Goal: Task Accomplishment & Management: Use online tool/utility

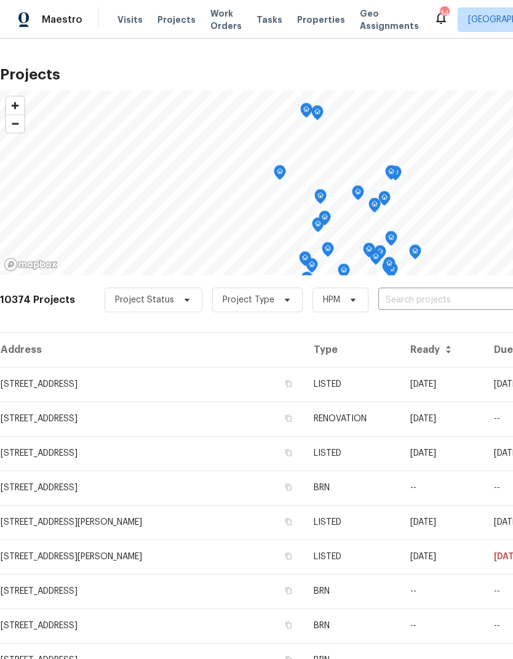
click at [411, 300] on input "text" at bounding box center [448, 299] width 141 height 19
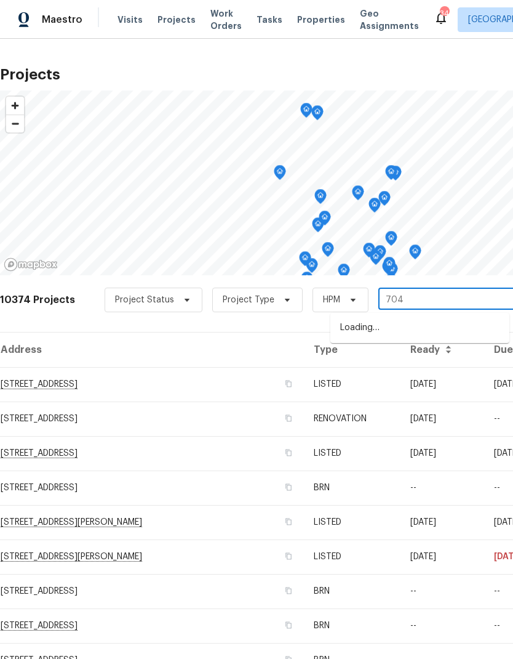
type input "7041"
click at [410, 377] on li "[STREET_ADDRESS]" at bounding box center [419, 369] width 179 height 21
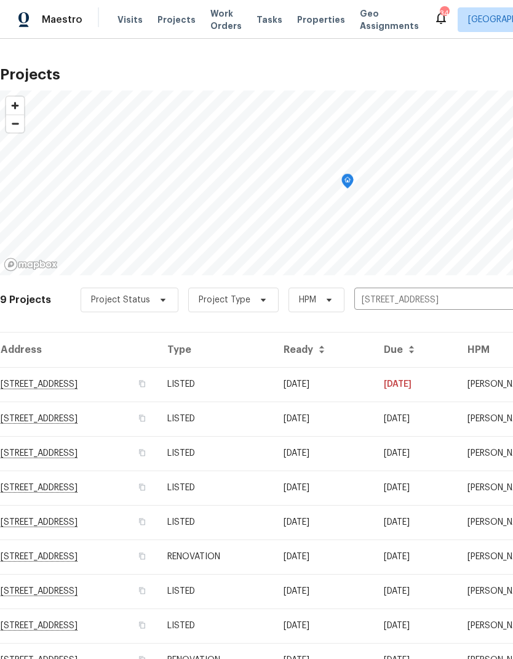
click at [274, 495] on td "LISTED" at bounding box center [216, 487] width 116 height 34
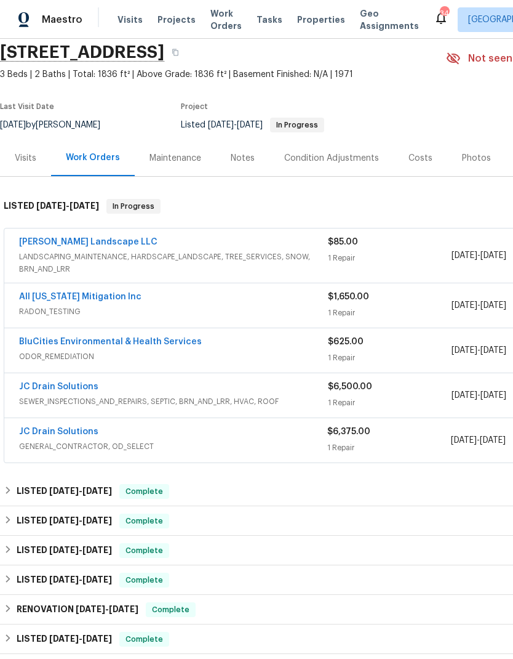
scroll to position [46, 0]
click at [82, 428] on link "JC Drain Solutions" at bounding box center [58, 432] width 79 height 9
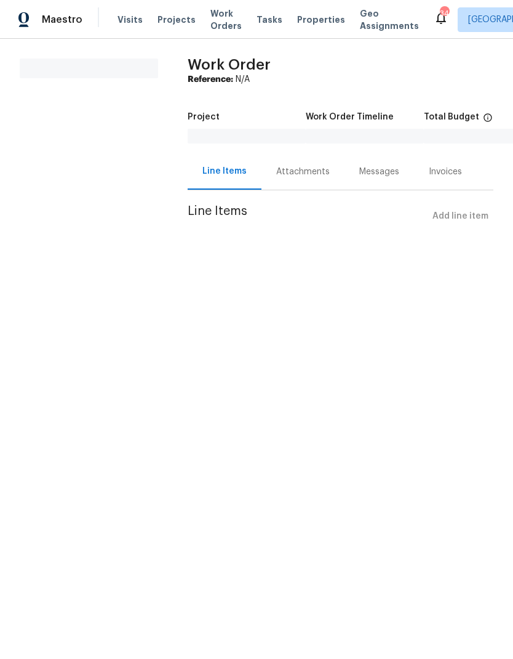
click at [333, 262] on html "Maestro Visits Projects Work Orders Tasks Properties Geo Assignments 34 [GEOGRA…" at bounding box center [256, 131] width 513 height 262
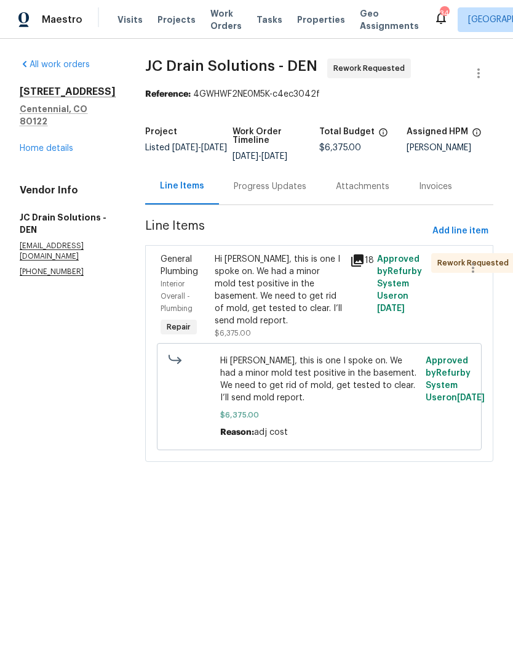
click at [299, 284] on div "Hi [PERSON_NAME], this is one I spoke on. We had a minor mold test positive in …" at bounding box center [279, 290] width 128 height 74
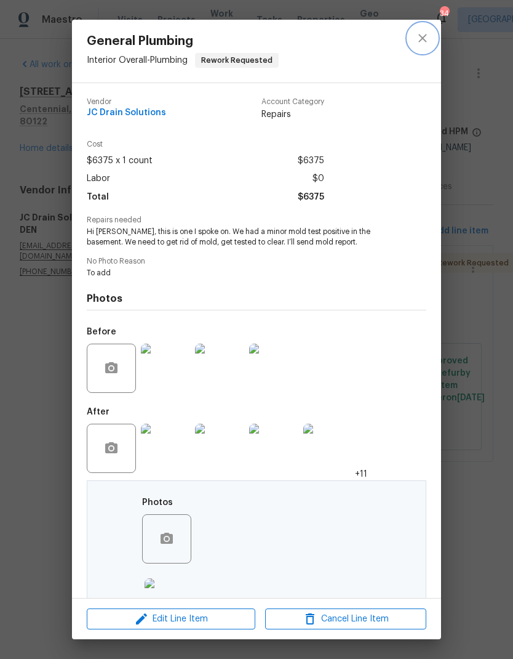
click at [418, 38] on icon "close" at bounding box center [422, 38] width 15 height 15
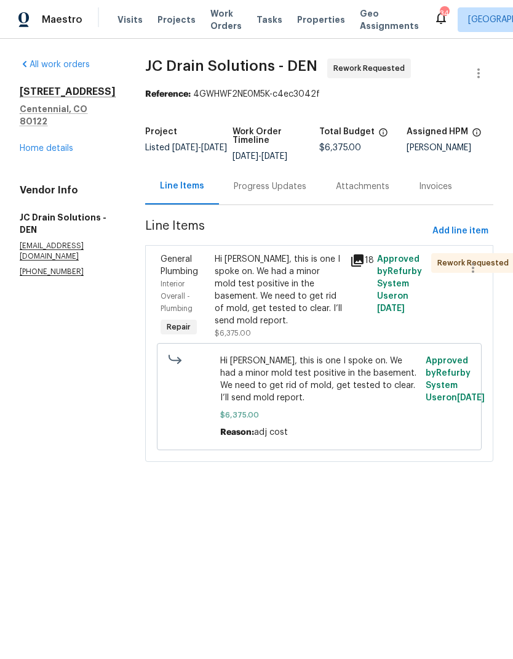
click at [50, 144] on link "Home details" at bounding box center [47, 148] width 54 height 9
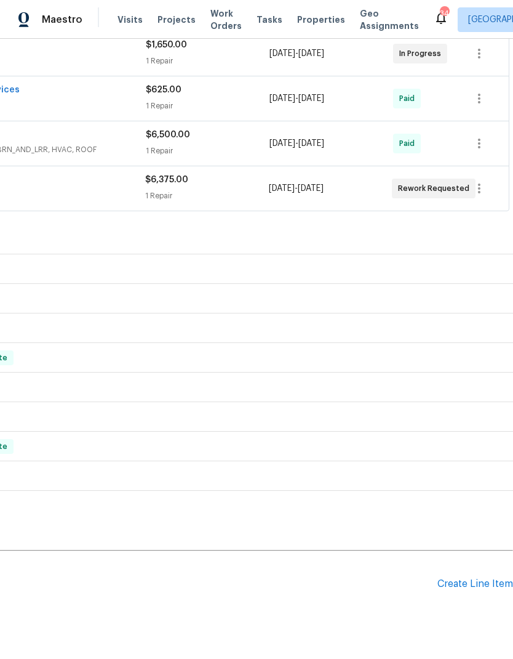
scroll to position [298, 182]
click at [478, 580] on div "Create Line Item" at bounding box center [476, 584] width 76 height 12
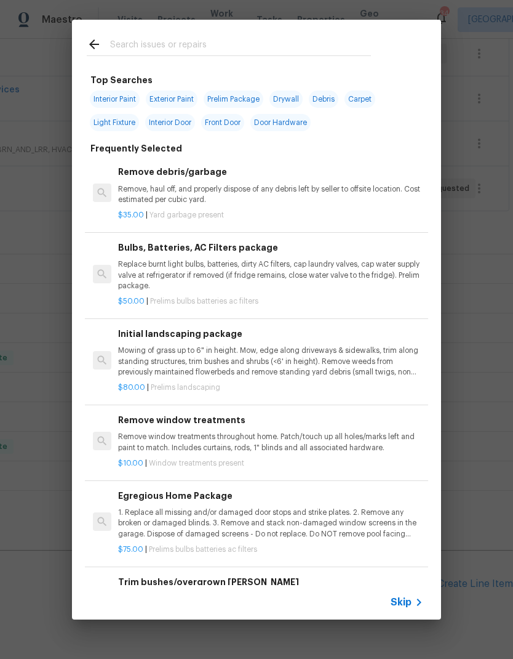
click at [410, 601] on span "Skip" at bounding box center [401, 602] width 21 height 12
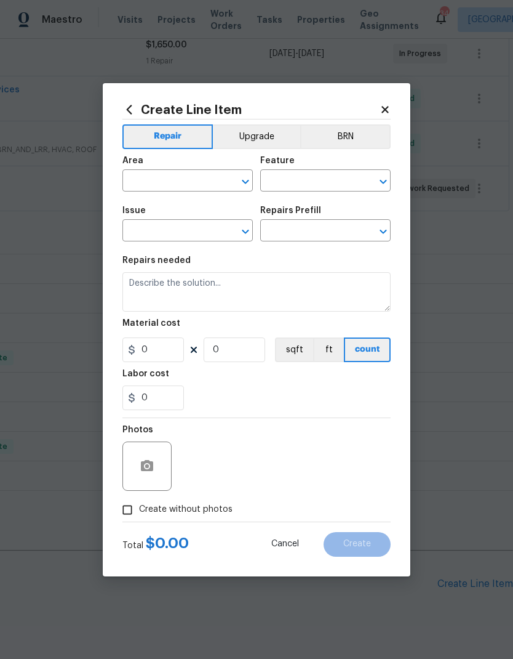
click at [156, 186] on input "text" at bounding box center [170, 181] width 96 height 19
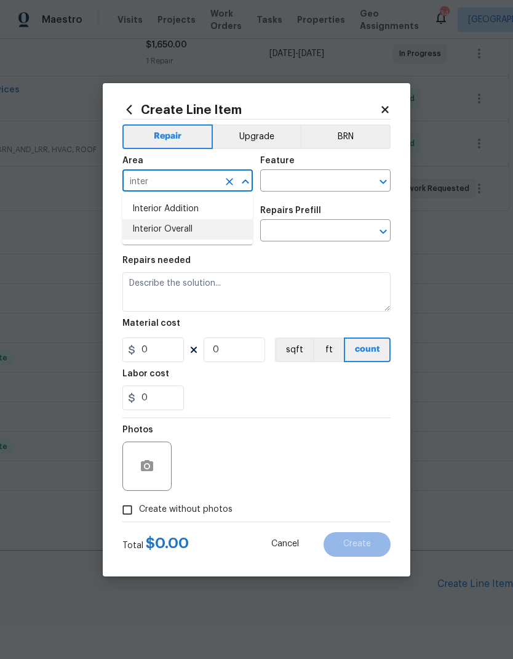
click at [191, 234] on li "Interior Overall" at bounding box center [187, 229] width 130 height 20
type input "Interior Overall"
click at [321, 180] on input "text" at bounding box center [308, 181] width 96 height 19
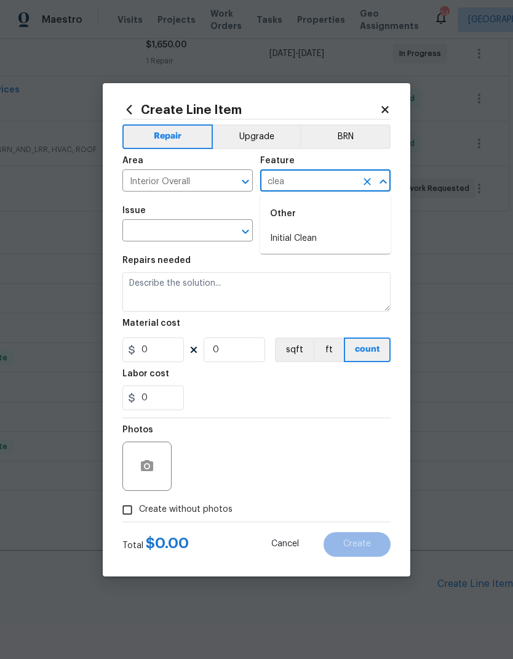
type input "clean"
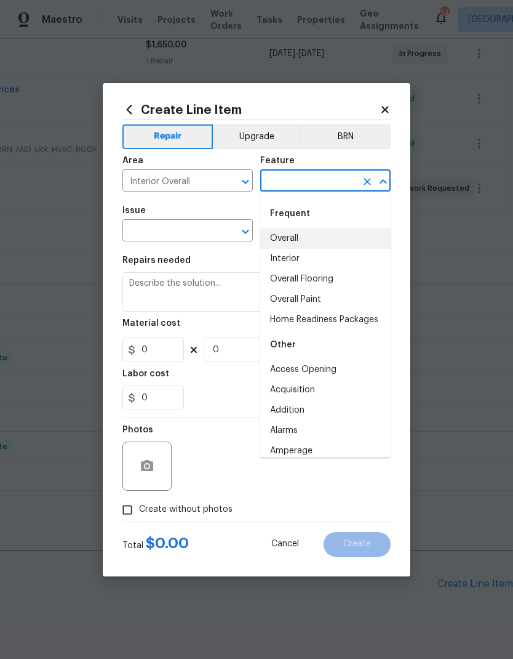
click at [312, 241] on li "Overall" at bounding box center [325, 238] width 130 height 20
type input "Overall"
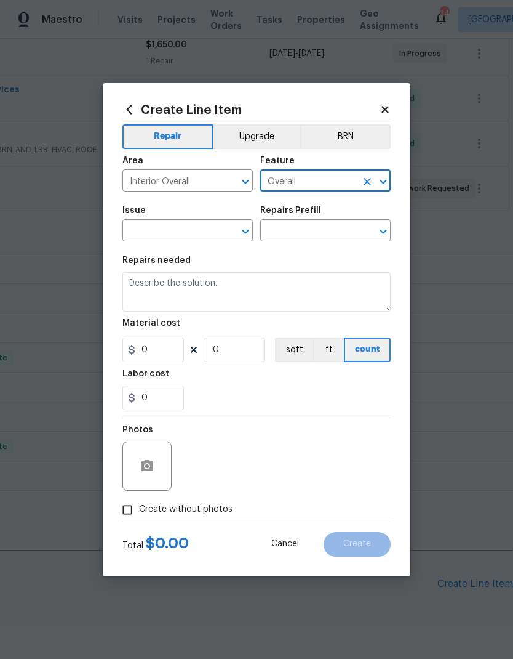
click at [199, 232] on input "text" at bounding box center [170, 231] width 96 height 19
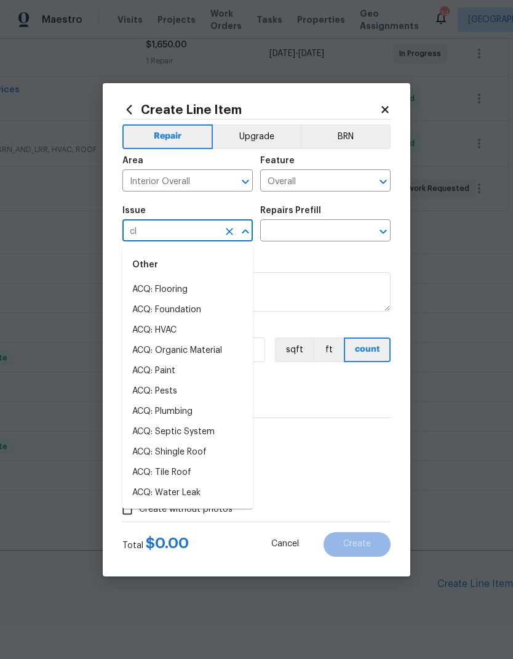
type input "cle"
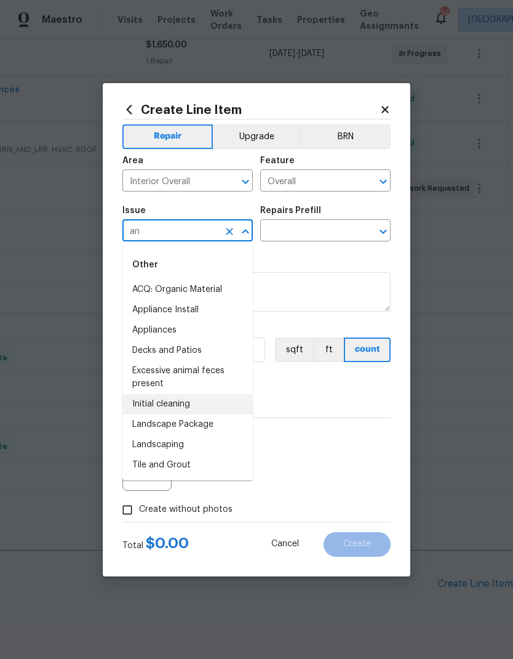
click at [188, 404] on li "Initial cleaning" at bounding box center [187, 404] width 130 height 20
type input "Initial cleaning"
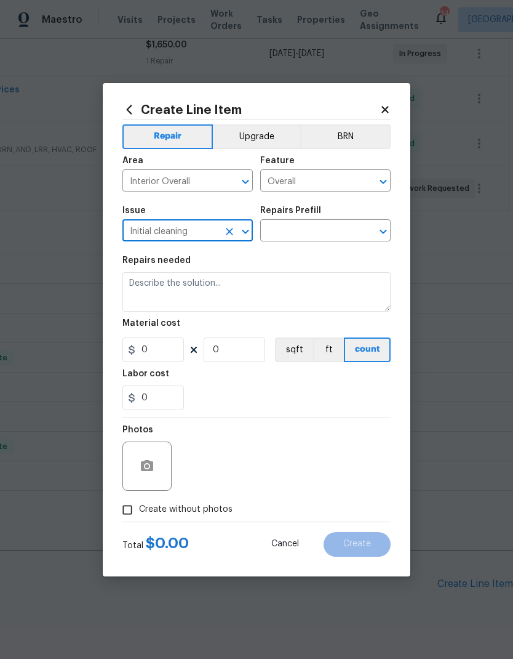
click at [335, 232] on input "text" at bounding box center [308, 231] width 96 height 19
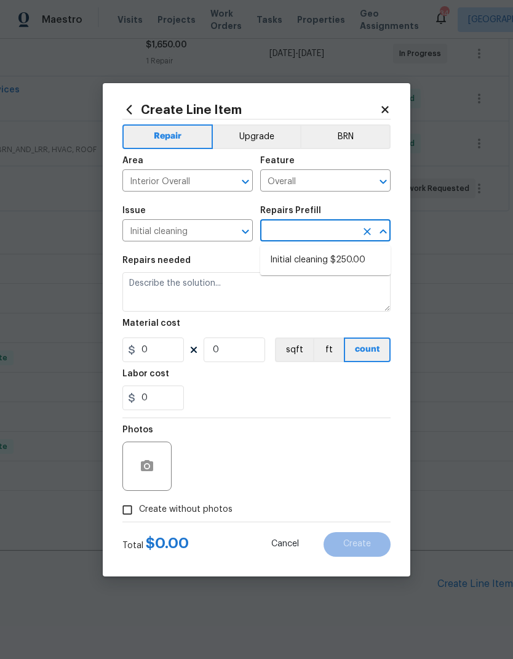
click at [339, 265] on li "Initial cleaning $250.00" at bounding box center [325, 260] width 130 height 20
type input "Initial cleaning $250.00"
type input "Home Readiness Packages"
type textarea "1. Wipe down exterior doors and trim. 2. Clean out all exterior light fixtures …"
type input "1"
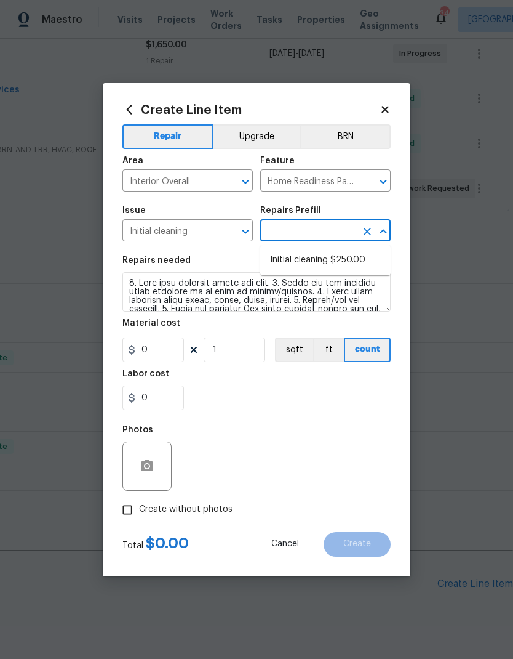
type input "Initial cleaning $250.00"
type input "250"
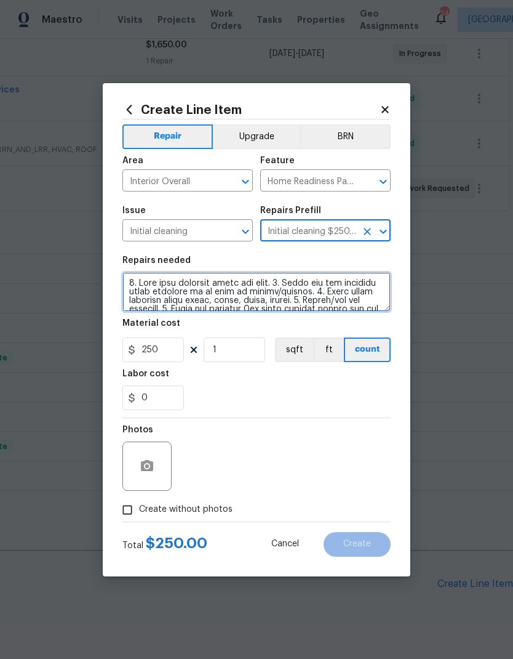
click at [234, 290] on textarea at bounding box center [256, 291] width 268 height 39
click at [246, 292] on textarea at bounding box center [256, 291] width 268 height 39
click at [246, 291] on textarea at bounding box center [256, 291] width 268 height 39
click at [294, 297] on textarea at bounding box center [256, 291] width 268 height 39
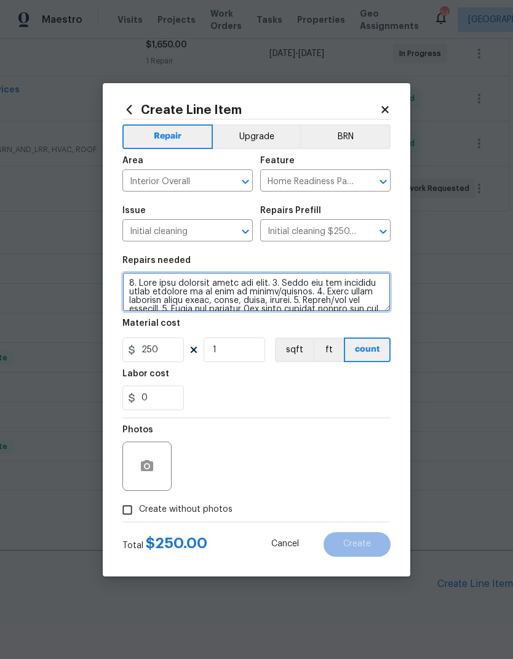
click at [294, 296] on textarea at bounding box center [256, 291] width 268 height 39
click at [301, 289] on textarea at bounding box center [256, 291] width 268 height 39
click at [300, 289] on textarea at bounding box center [256, 291] width 268 height 39
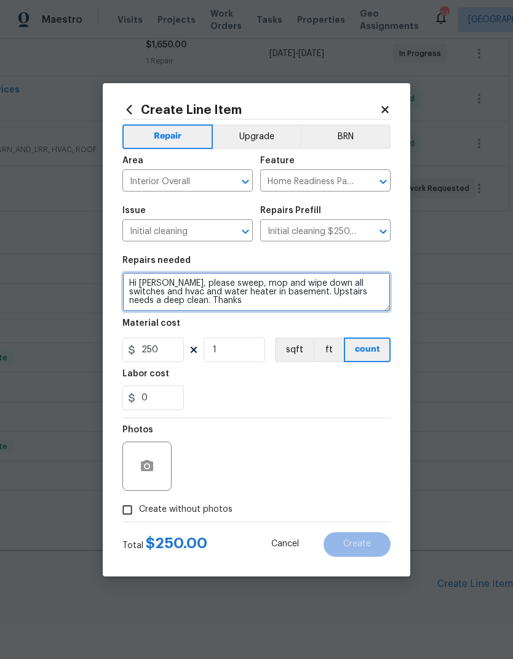
type textarea "Hi [PERSON_NAME], please sweep, mop and wipe down all switches and hvac and wat…"
click at [274, 385] on div "Labor cost" at bounding box center [256, 377] width 268 height 16
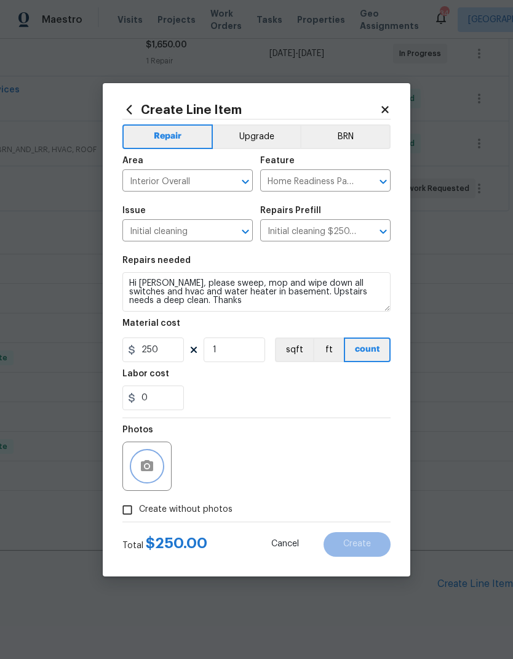
click at [156, 463] on button "button" at bounding box center [147, 466] width 30 height 30
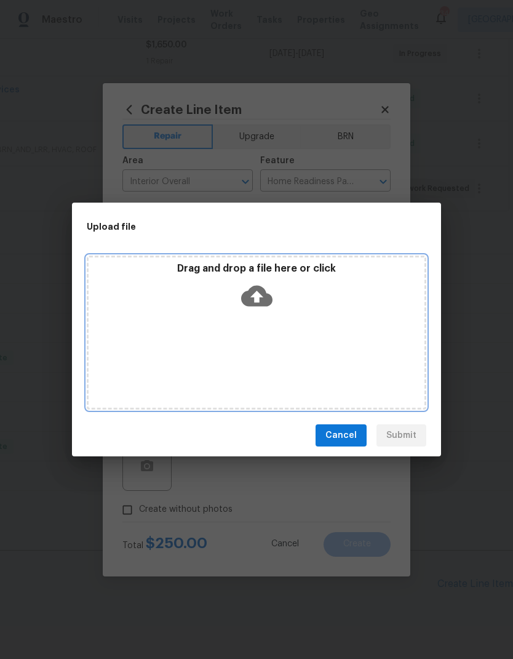
click at [345, 337] on div "Drag and drop a file here or click" at bounding box center [257, 332] width 340 height 154
